Goal: Task Accomplishment & Management: Manage account settings

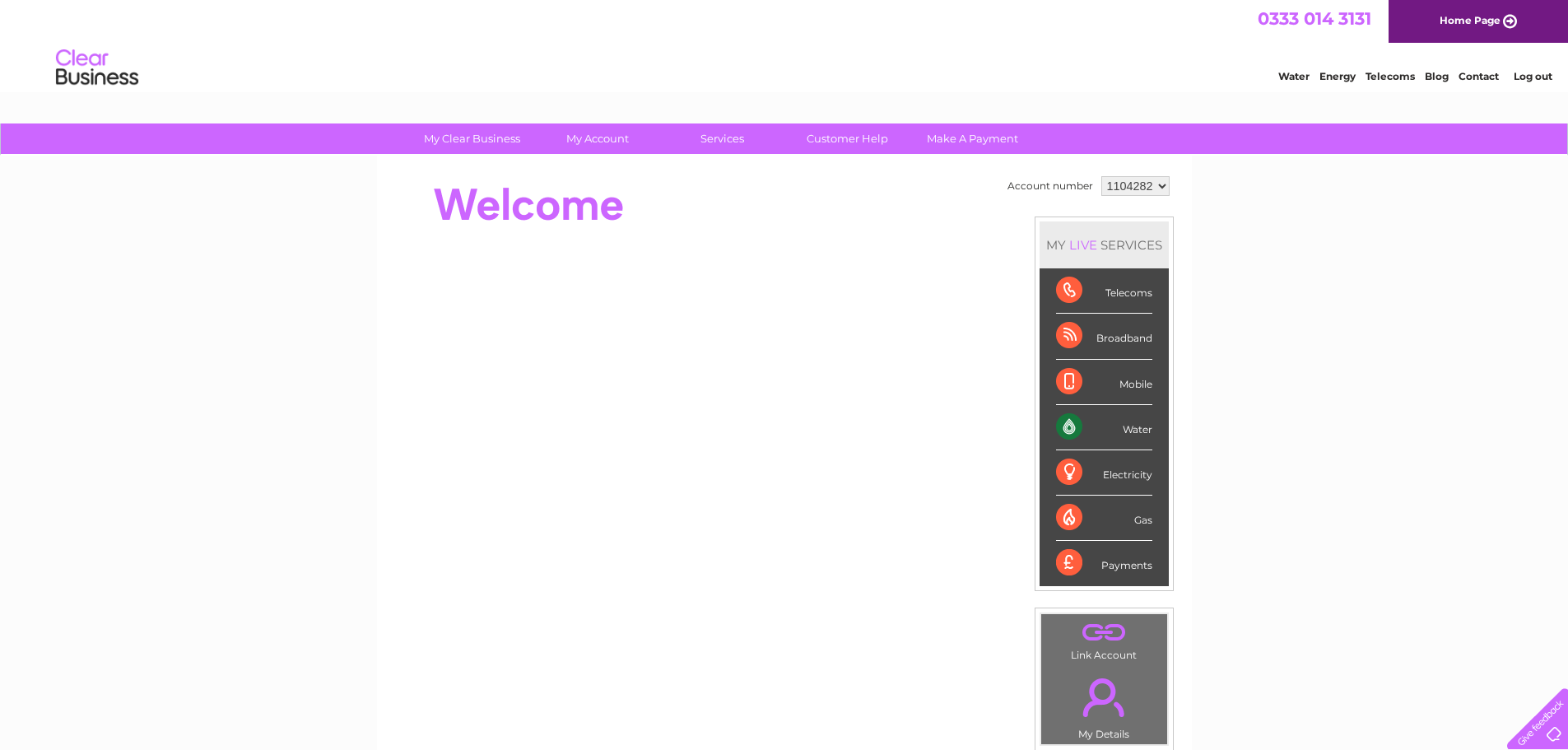
click at [1162, 188] on select "1104282 1104284 1104289 1122280 1142335 1149262" at bounding box center [1135, 186] width 68 height 19
select select "1149262"
click at [1101, 177] on select "1104282 1104284 1104289 1122280 1142335 1149262" at bounding box center [1135, 186] width 68 height 19
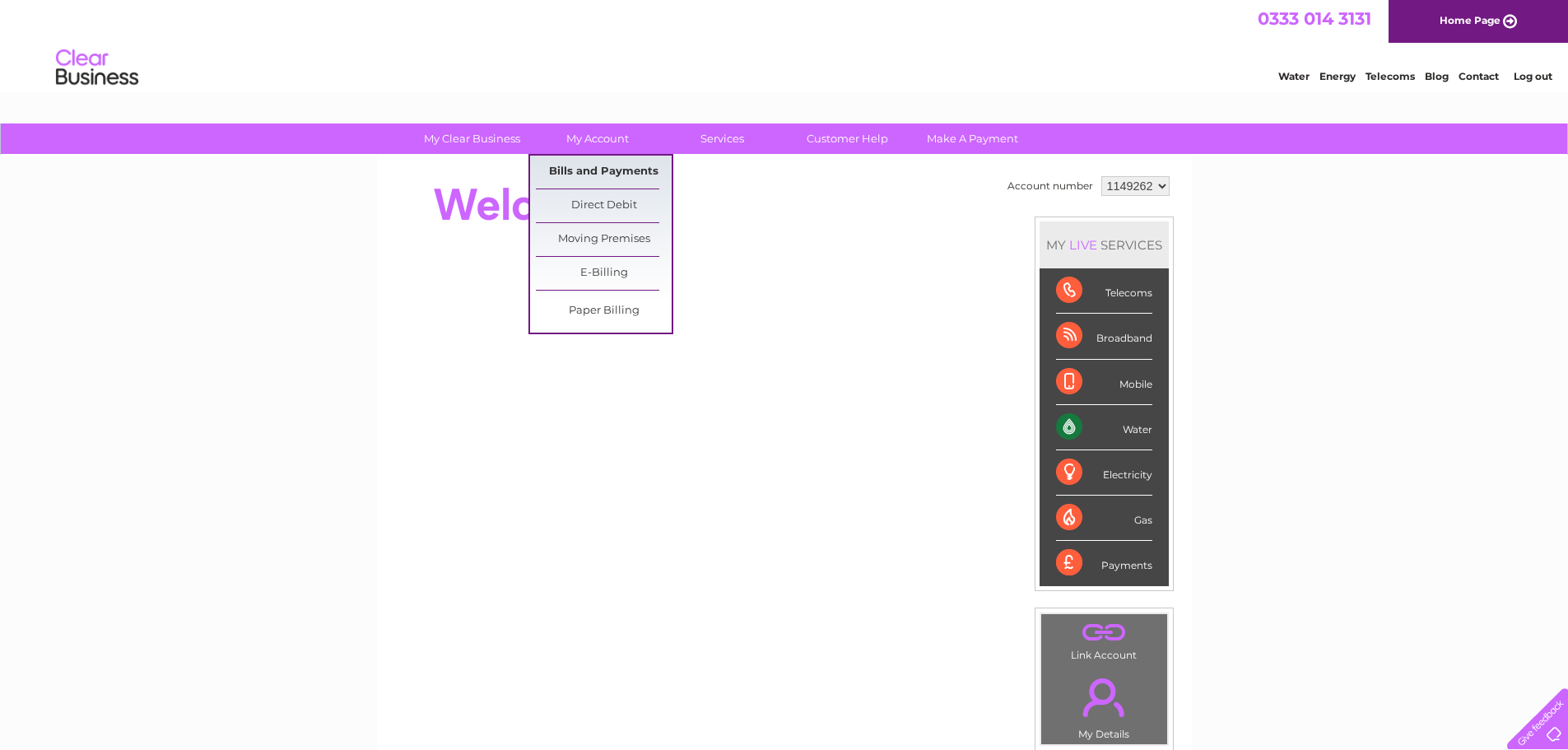
click at [578, 180] on link "Bills and Payments" at bounding box center [604, 172] width 136 height 33
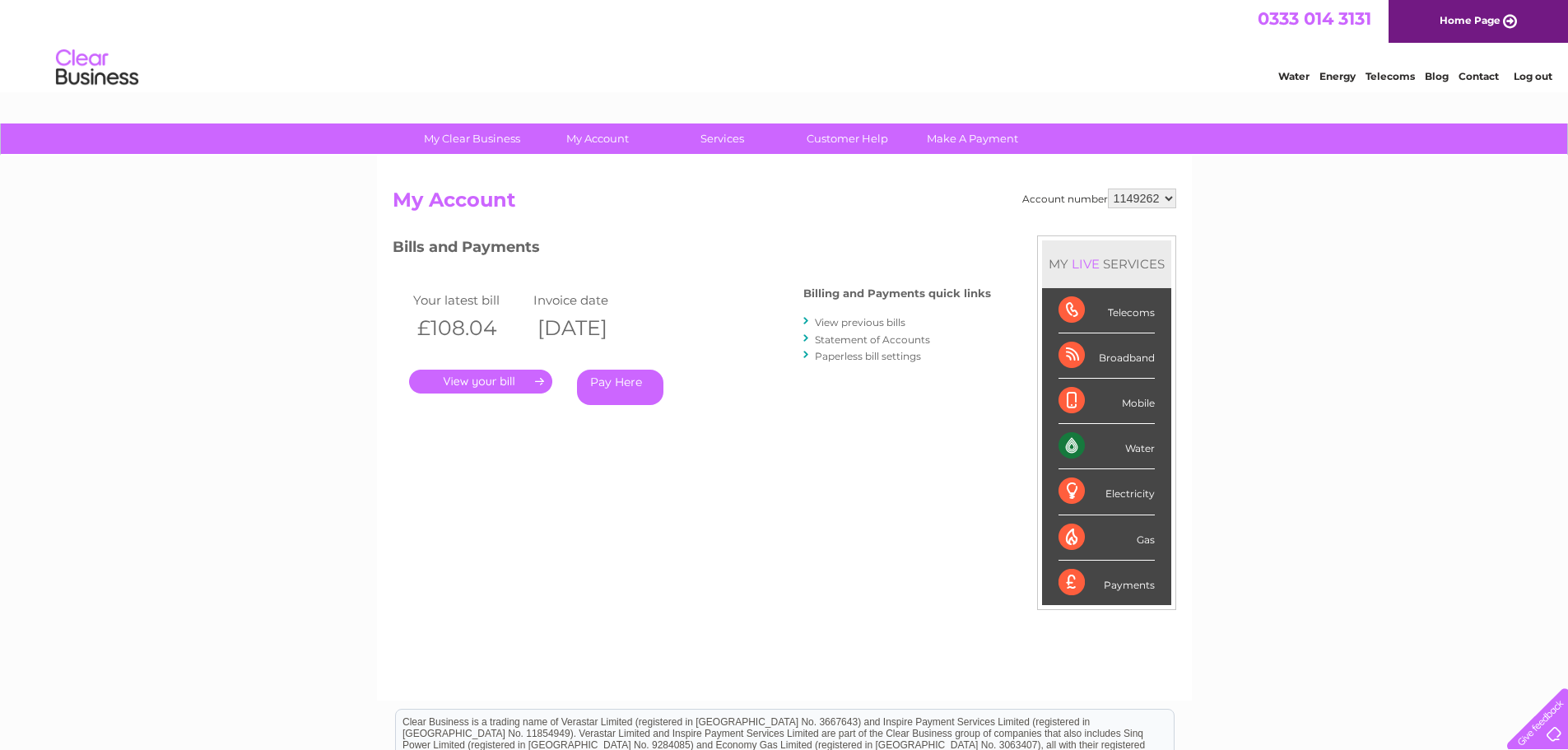
click at [116, 312] on div "My Clear Business Login Details My Details My Preferences Link Account My Accou…" at bounding box center [784, 553] width 1568 height 859
